Goal: Information Seeking & Learning: Find specific page/section

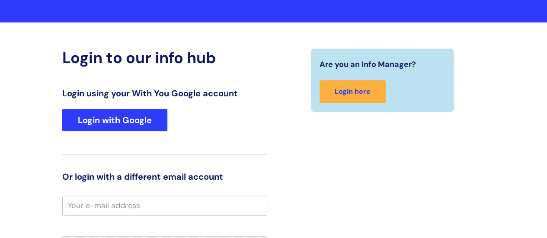
scroll to position [67, 0]
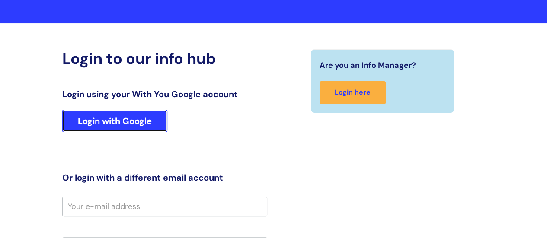
click at [121, 122] on link "Login with Google" at bounding box center [114, 121] width 105 height 22
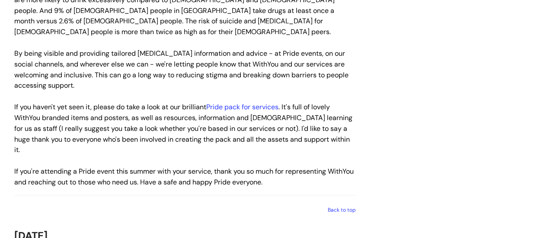
scroll to position [994, 0]
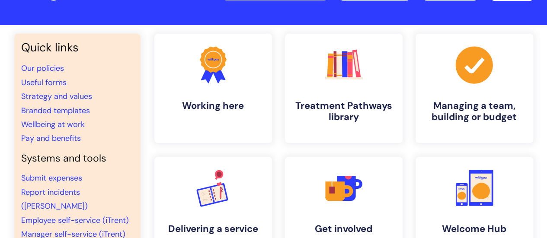
scroll to position [86, 0]
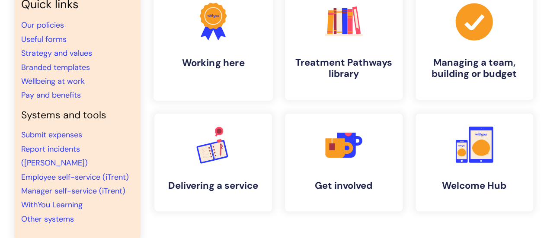
click at [181, 60] on h4 "Working here" at bounding box center [212, 63] width 105 height 12
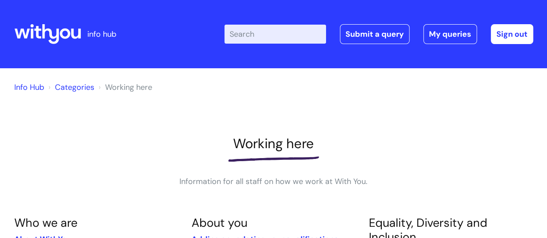
click at [255, 35] on input "Enter your search term here..." at bounding box center [275, 34] width 102 height 19
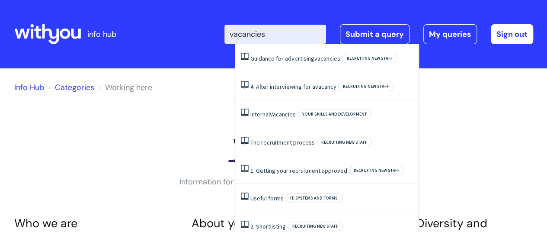
type input "vacancies"
click button "Search" at bounding box center [0, 0] width 0 height 0
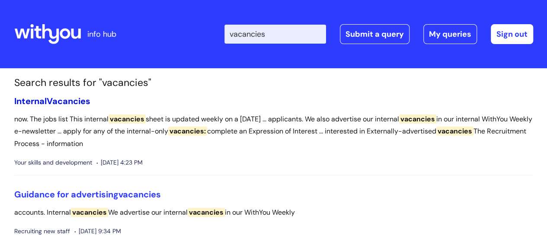
click at [58, 100] on span "Vacancies" at bounding box center [69, 100] width 44 height 11
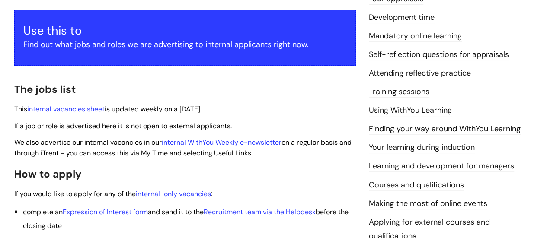
scroll to position [173, 0]
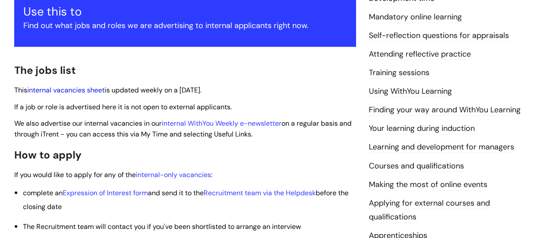
click at [60, 92] on link "internal vacancies sheet" at bounding box center [65, 90] width 77 height 9
